Goal: Navigation & Orientation: Find specific page/section

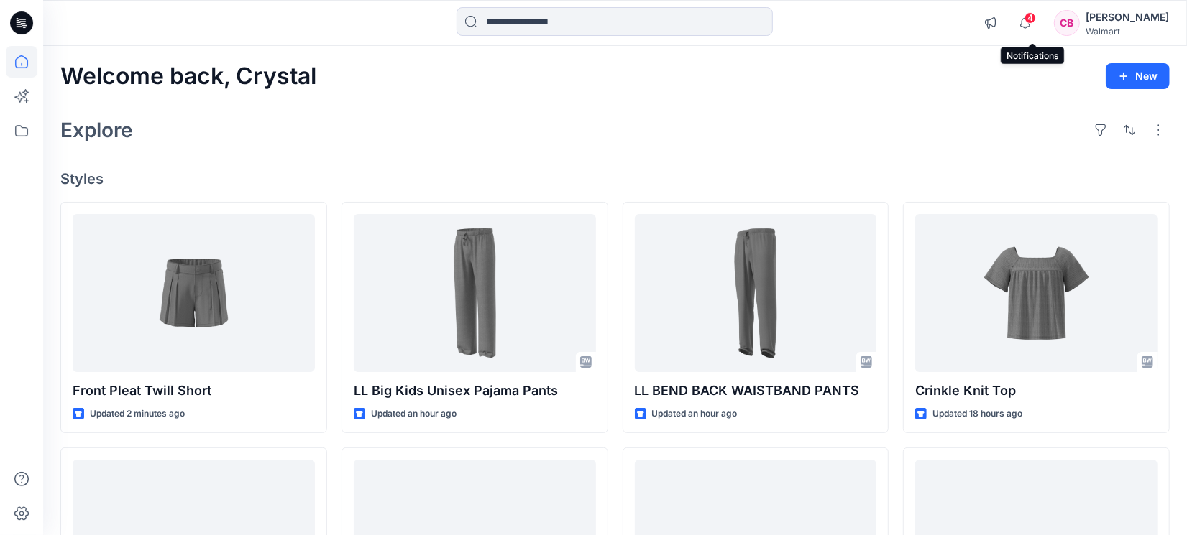
click at [1036, 22] on span "4" at bounding box center [1029, 17] width 11 height 11
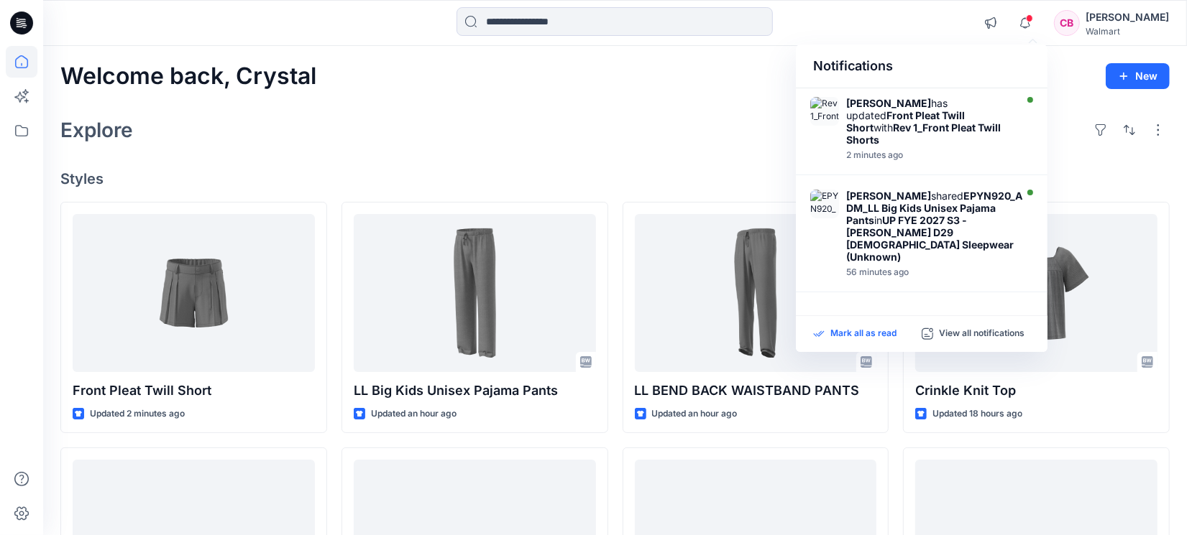
click at [862, 333] on p "Mark all as read" at bounding box center [863, 334] width 66 height 13
click at [1030, 17] on icon "button" at bounding box center [1024, 23] width 27 height 29
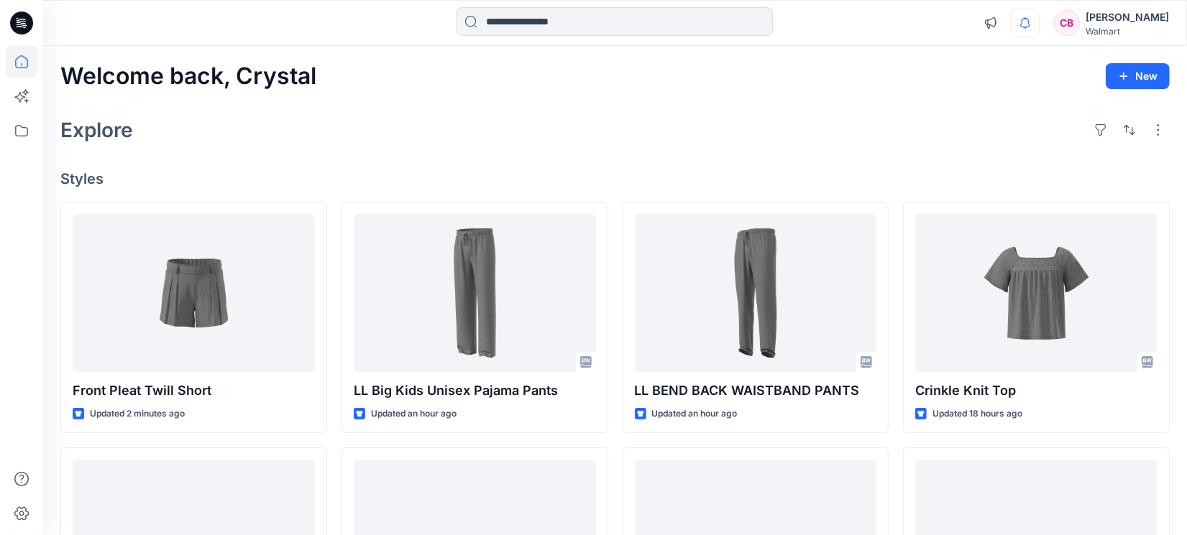
click at [539, 109] on div "Welcome back, Crystal New Explore Styles Front Pleat Twill Short Updated 2 minu…" at bounding box center [614, 520] width 1143 height 949
click at [19, 58] on icon at bounding box center [22, 62] width 32 height 32
click at [27, 135] on icon at bounding box center [21, 130] width 13 height 11
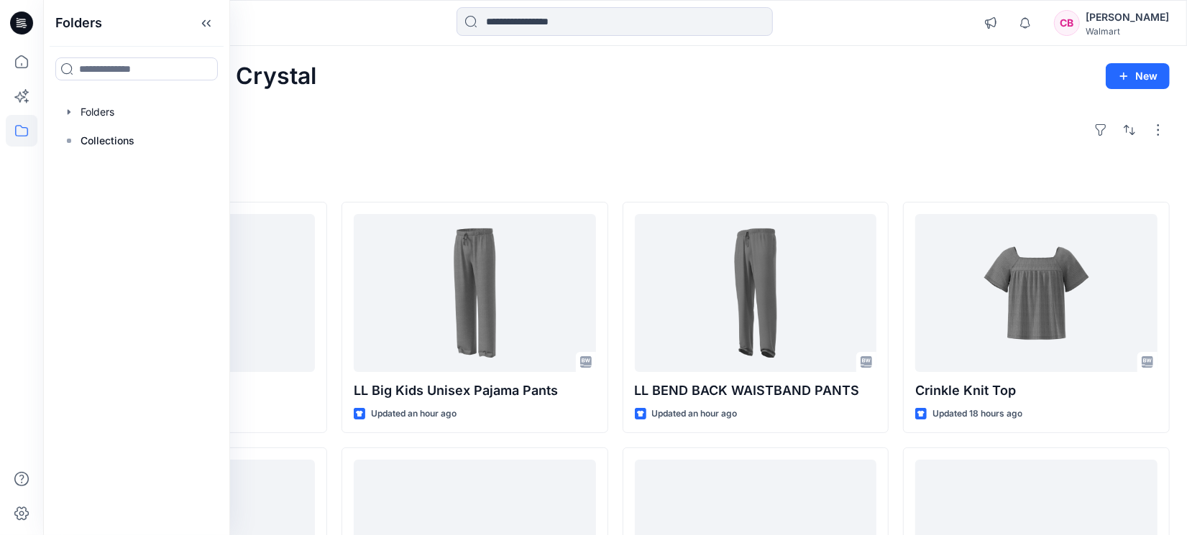
click at [27, 135] on icon at bounding box center [21, 130] width 13 height 11
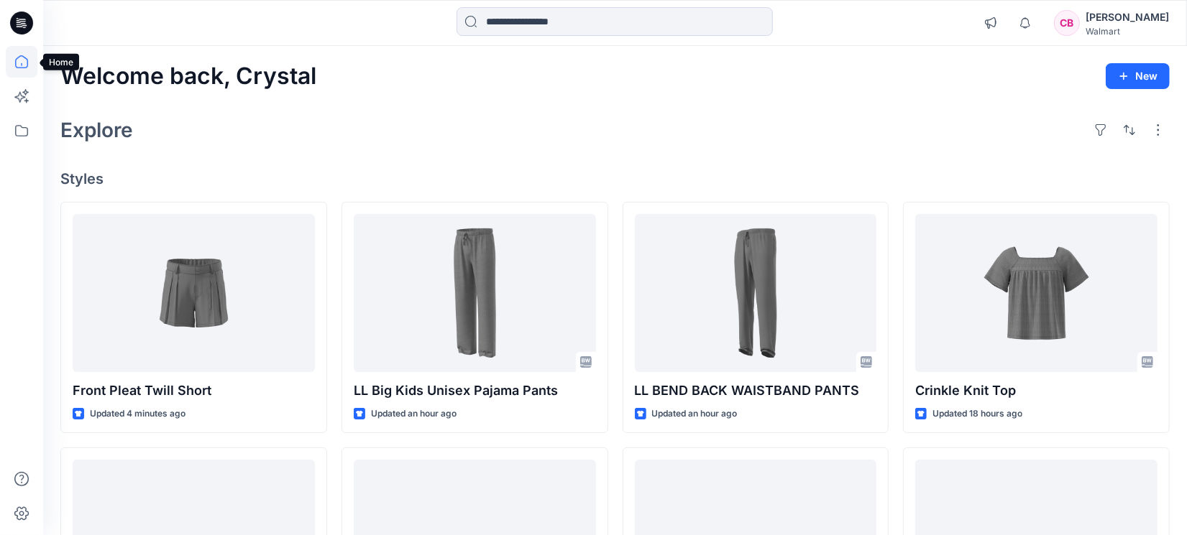
click at [27, 61] on icon at bounding box center [21, 61] width 13 height 13
click at [19, 129] on icon at bounding box center [22, 131] width 32 height 32
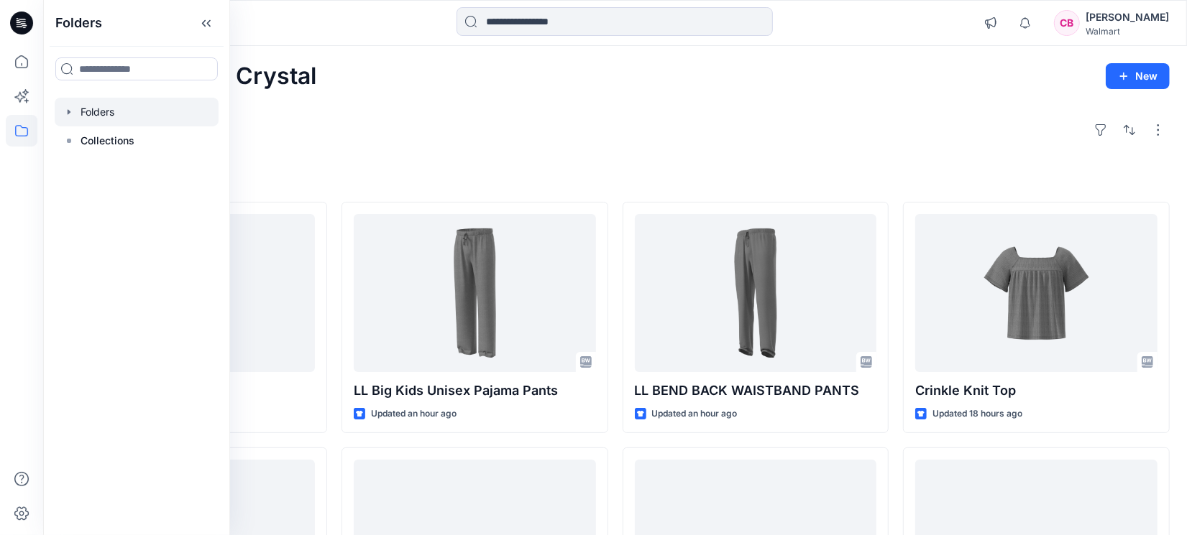
click at [81, 121] on div at bounding box center [137, 112] width 164 height 29
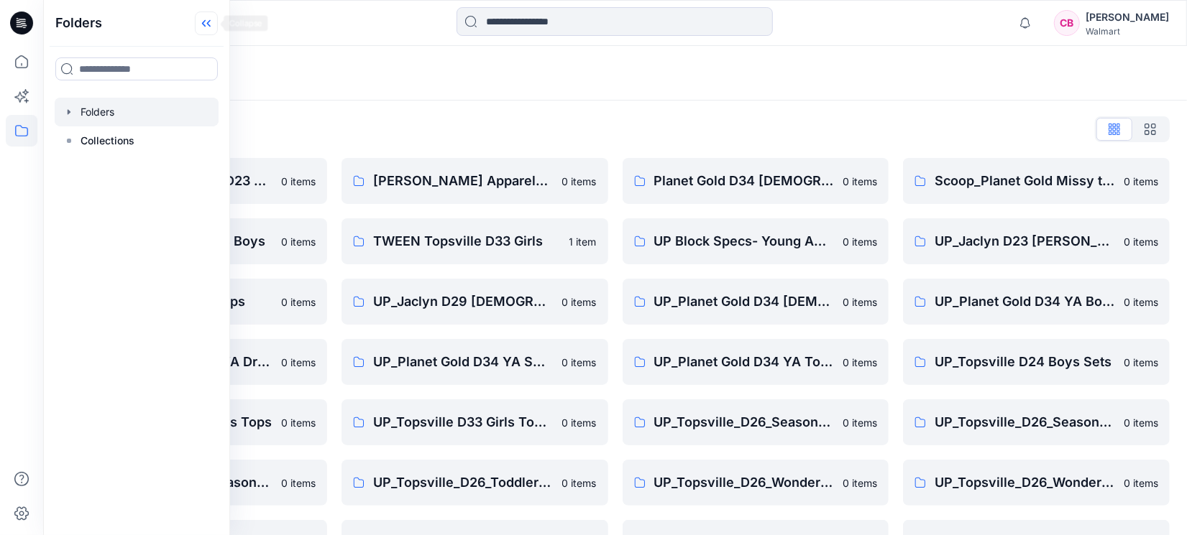
click at [208, 24] on icon at bounding box center [206, 23] width 23 height 24
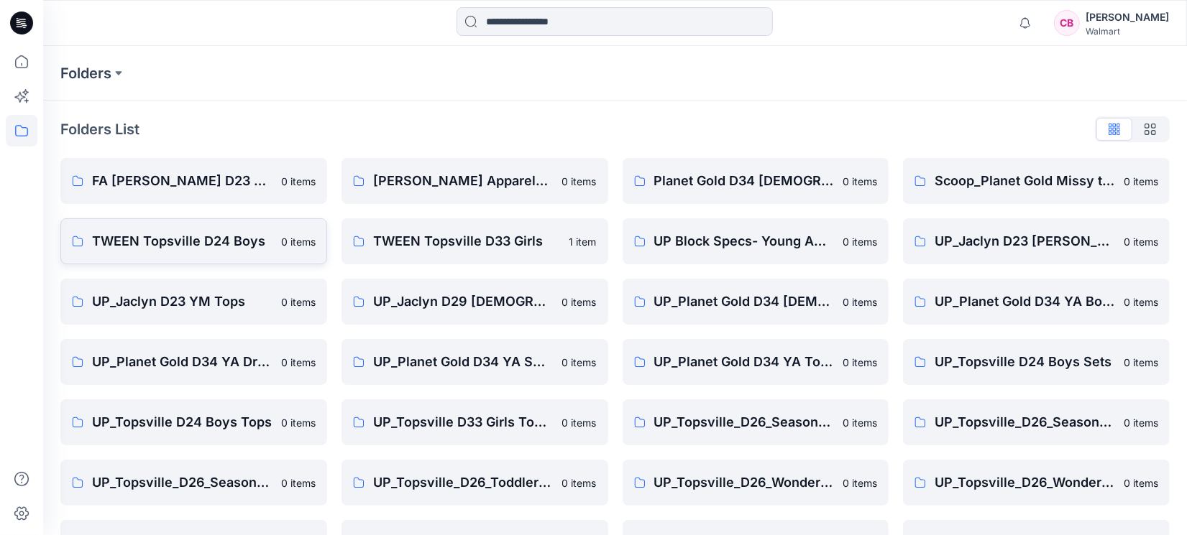
click at [134, 246] on p "TWEEN Topsville D24 Boys" at bounding box center [182, 241] width 180 height 20
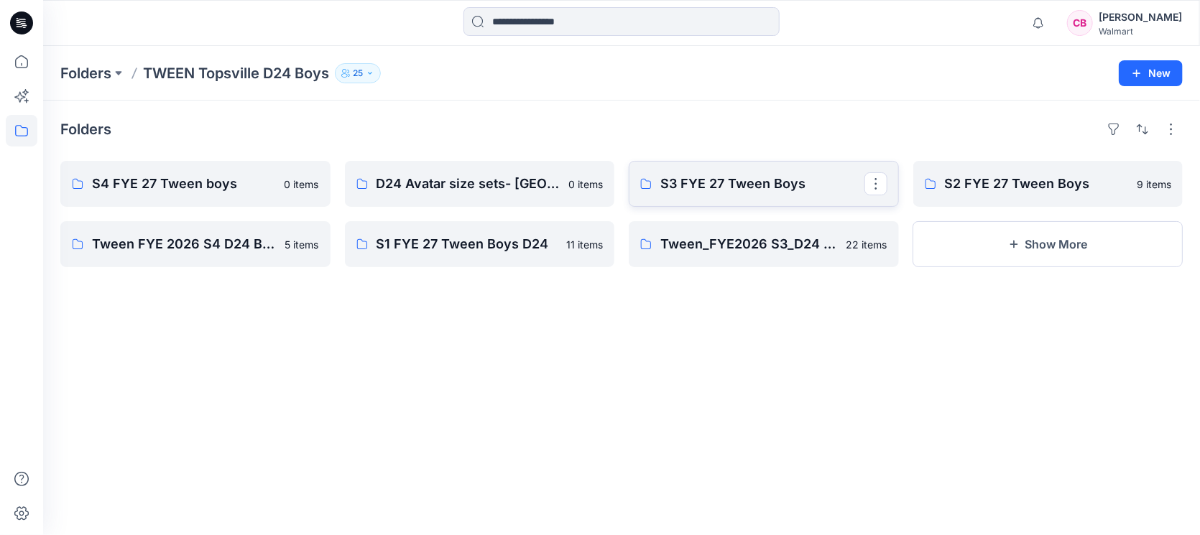
click at [695, 192] on p "S3 FYE 27 Tween Boys" at bounding box center [762, 184] width 204 height 20
